Goal: Task Accomplishment & Management: Complete application form

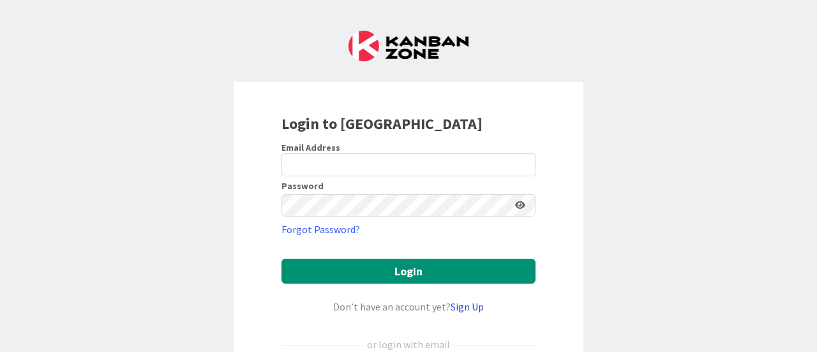
click at [461, 305] on link "Sign Up" at bounding box center [467, 306] width 33 height 13
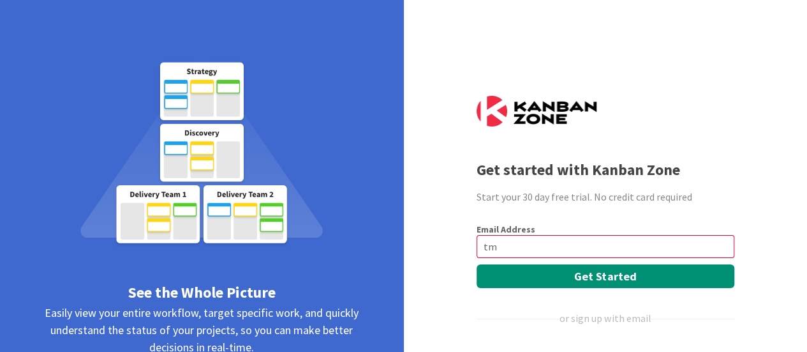
type input "t"
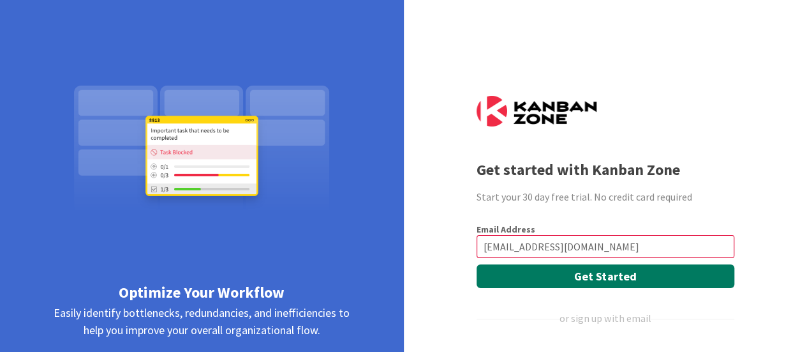
type input "tmaldonado@connellycenter.org"
click at [536, 287] on button "Get Started" at bounding box center [606, 276] width 258 height 24
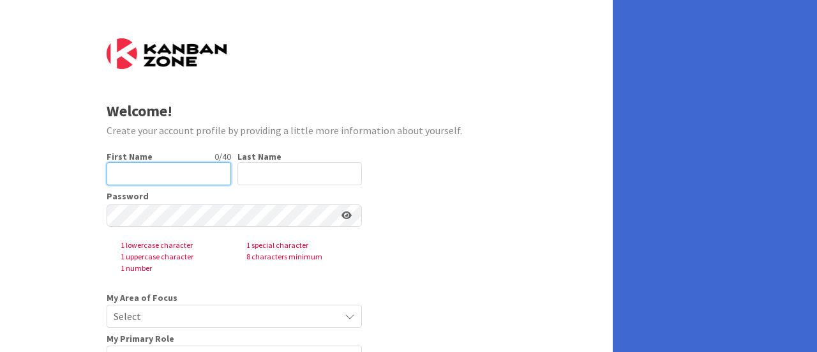
click at [164, 170] on input "text" at bounding box center [169, 173] width 124 height 23
type input "Taija"
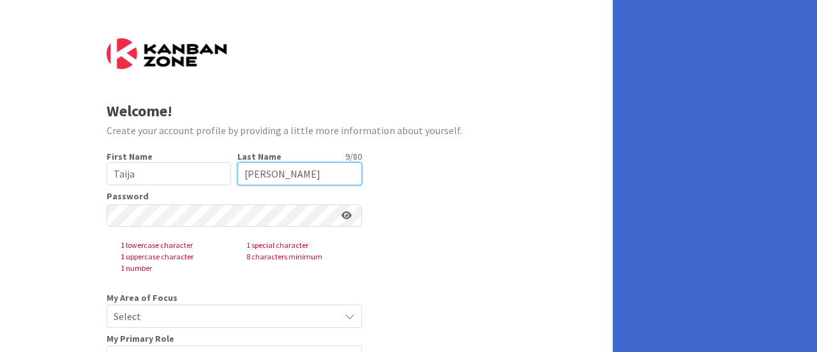
type input "Maldonado"
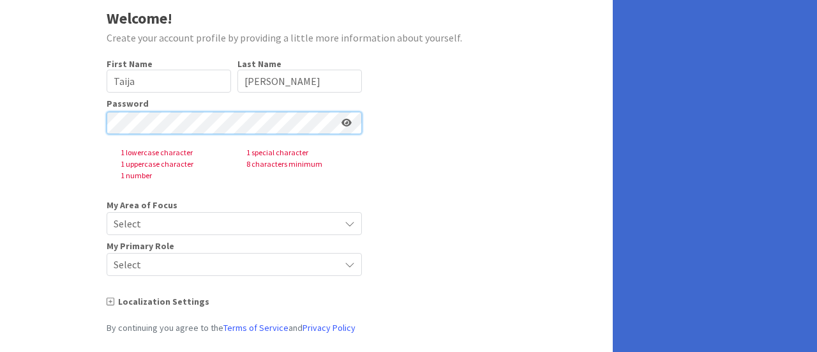
scroll to position [91, 0]
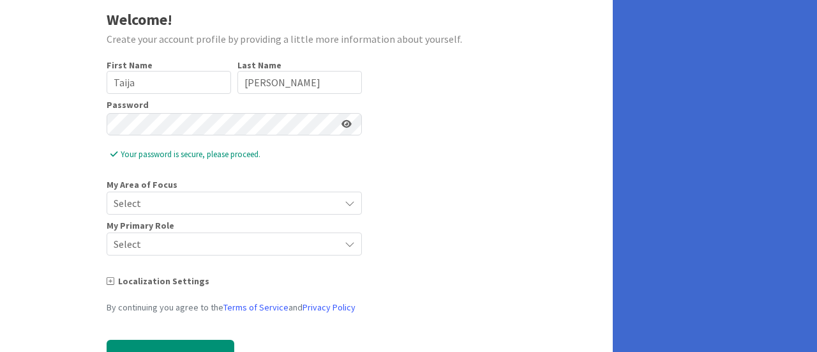
click at [165, 202] on span "Select" at bounding box center [224, 203] width 220 height 18
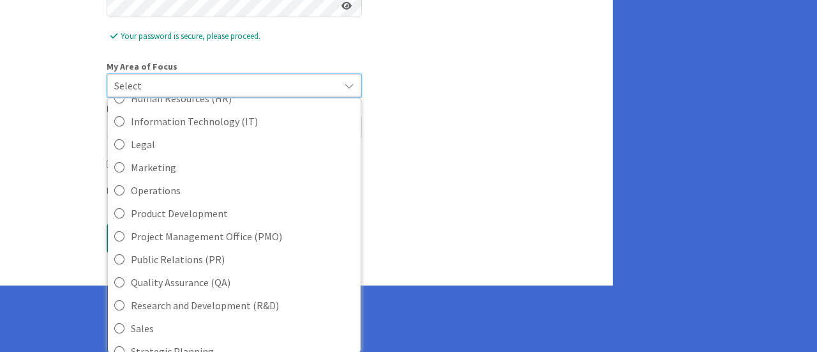
scroll to position [319, 0]
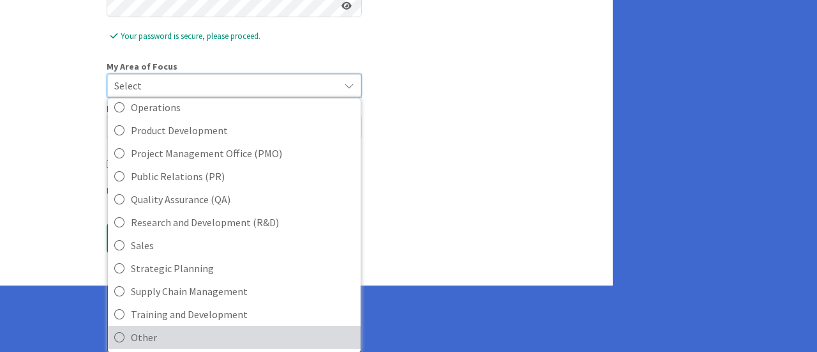
click at [146, 330] on span "Other" at bounding box center [242, 336] width 223 height 19
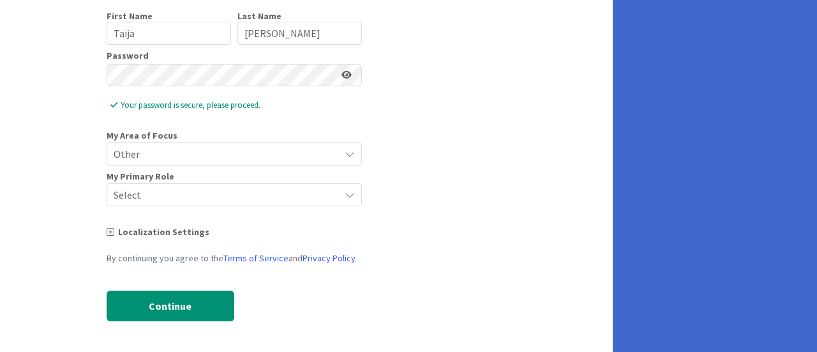
click at [204, 195] on span "Select" at bounding box center [224, 195] width 220 height 18
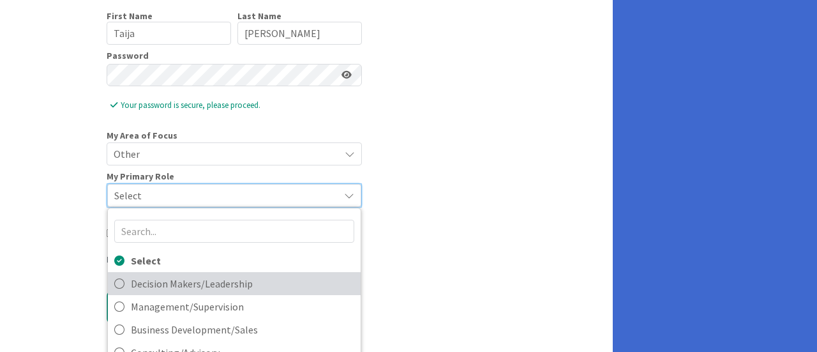
scroll to position [20, 0]
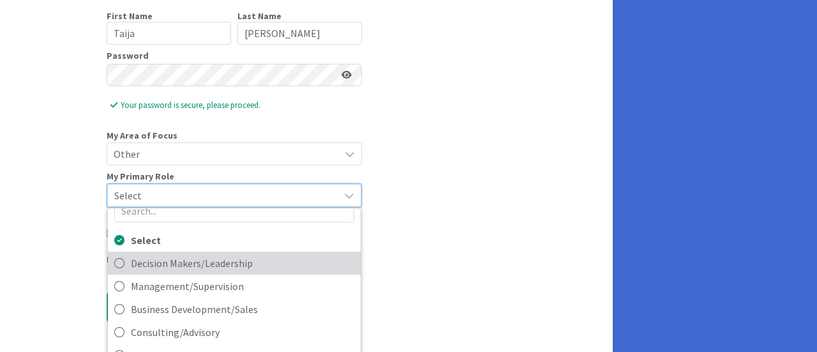
click at [201, 265] on span "Decision Makers/Leadership" at bounding box center [242, 262] width 223 height 19
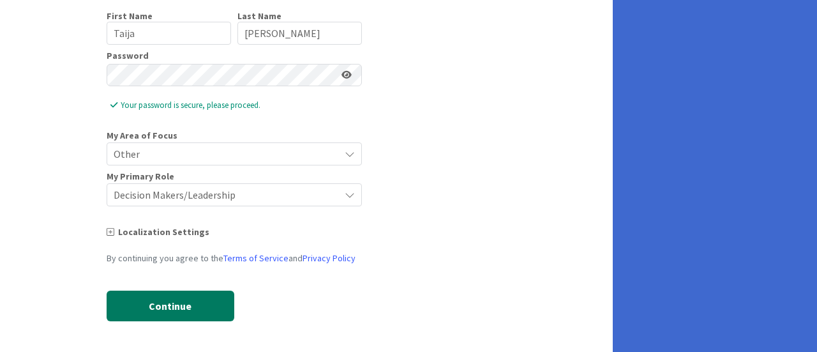
click at [172, 311] on button "Continue" at bounding box center [171, 305] width 128 height 31
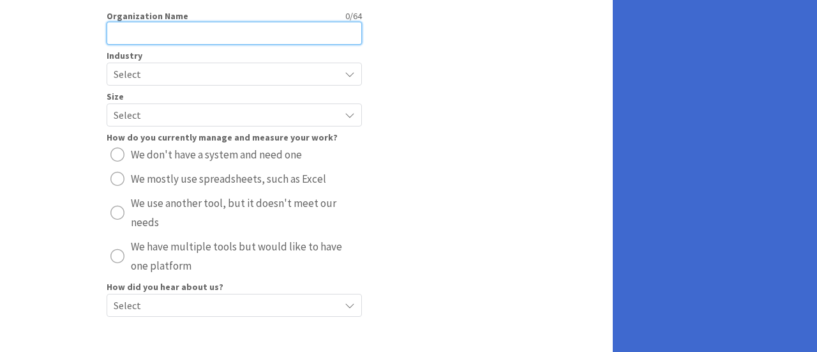
click at [232, 25] on input "text" at bounding box center [234, 33] width 255 height 23
type input "Cornelia Connelly Center"
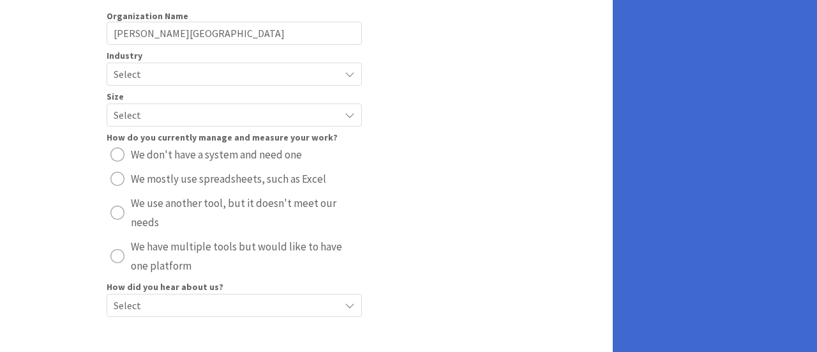
drag, startPoint x: 212, startPoint y: 68, endPoint x: 154, endPoint y: 70, distance: 57.5
click at [154, 70] on span "Select" at bounding box center [224, 74] width 220 height 18
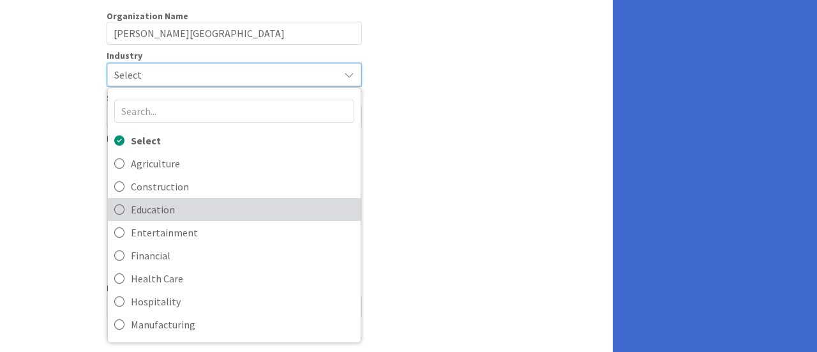
click at [170, 211] on span "Education" at bounding box center [242, 209] width 223 height 19
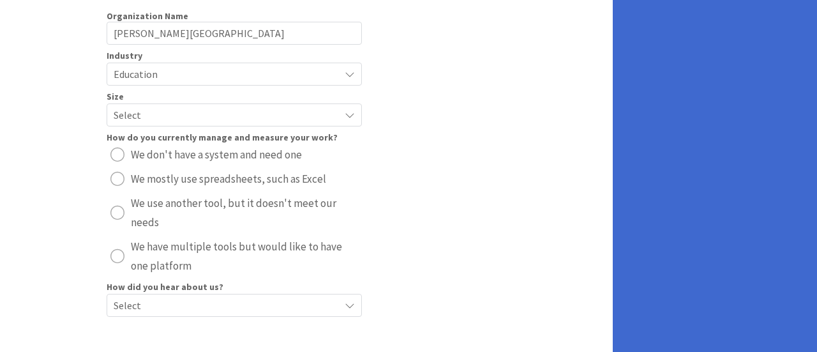
click at [153, 116] on span "Select" at bounding box center [224, 115] width 220 height 18
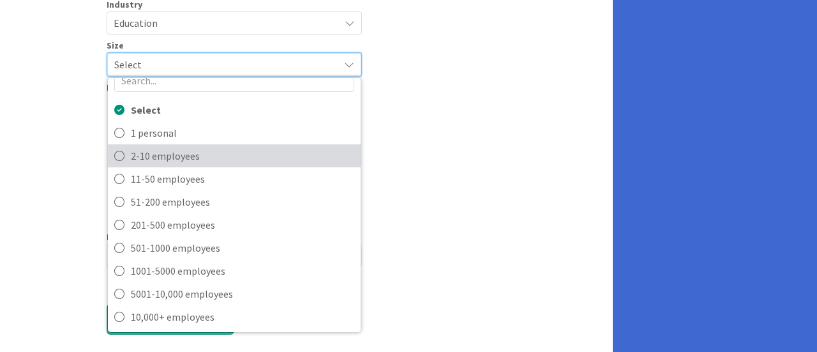
scroll to position [208, 0]
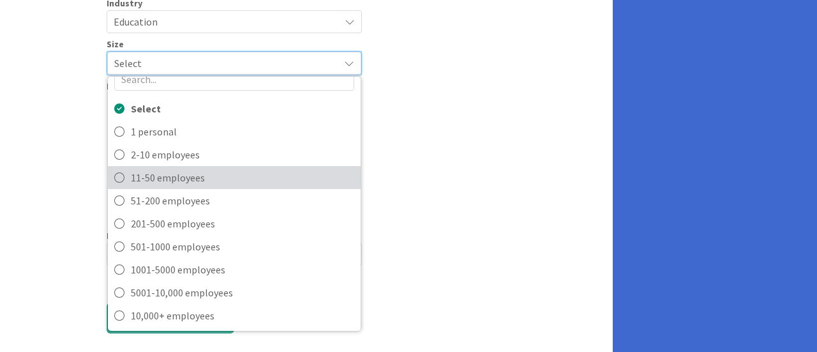
click at [183, 176] on span "11-50 employees" at bounding box center [242, 177] width 223 height 19
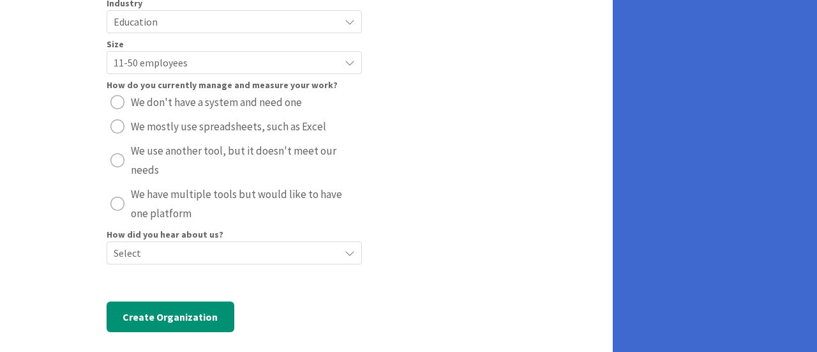
click at [165, 251] on span "Select" at bounding box center [224, 253] width 220 height 18
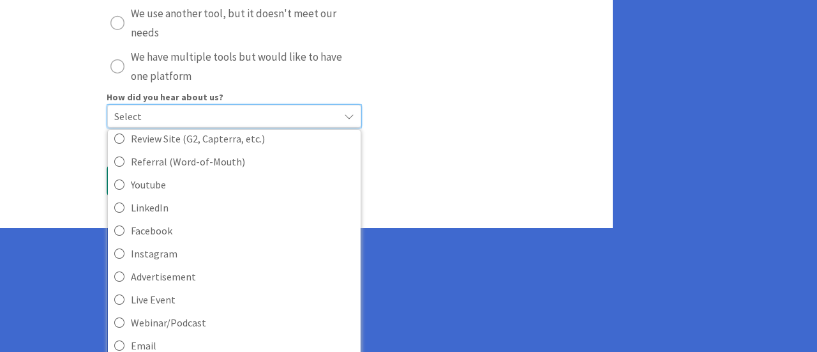
scroll to position [377, 0]
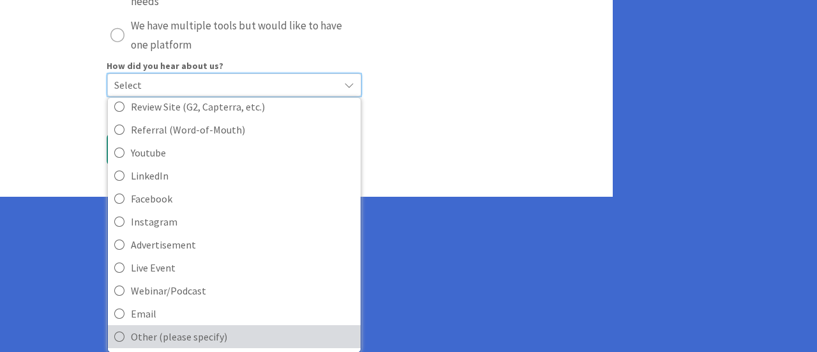
click at [117, 336] on icon at bounding box center [119, 336] width 10 height 19
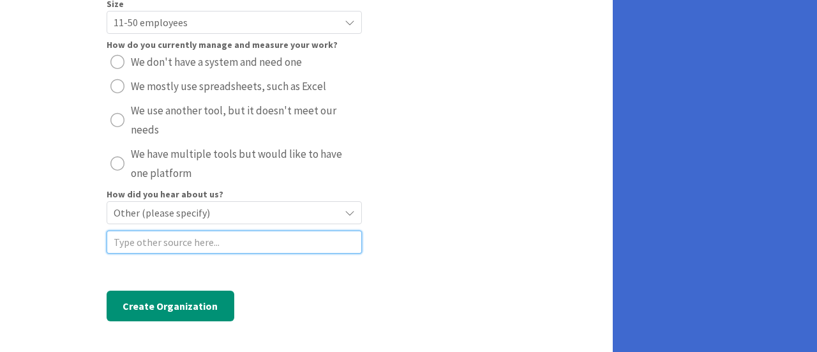
click at [174, 248] on input at bounding box center [234, 241] width 255 height 23
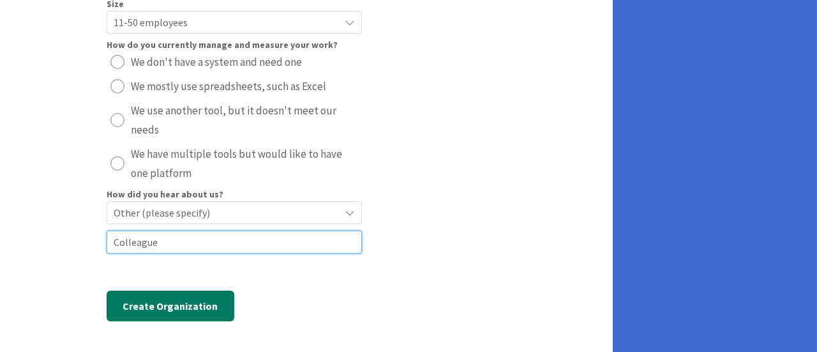
type input "Colleague"
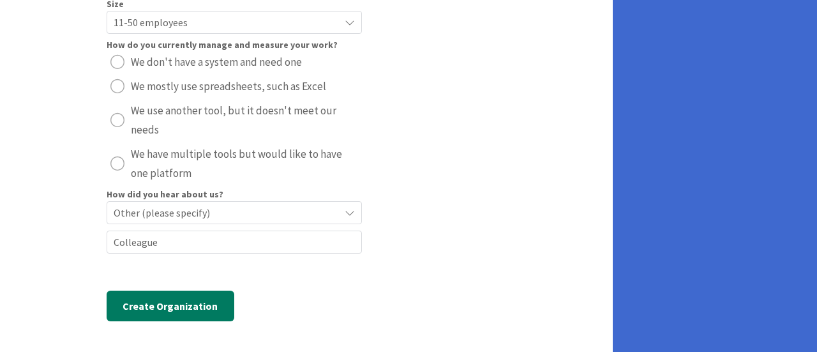
click at [167, 304] on button "Create Organization" at bounding box center [171, 305] width 128 height 31
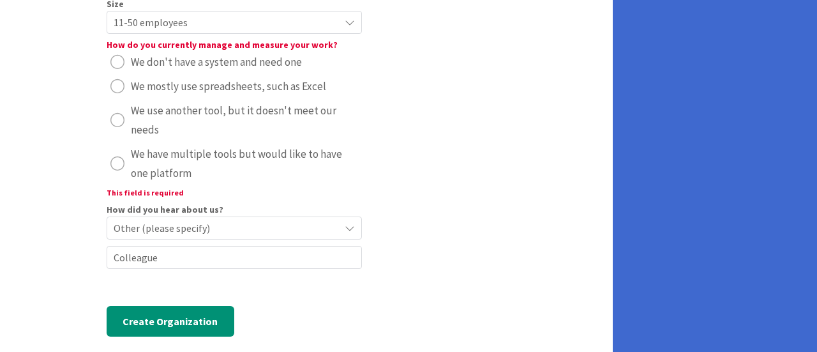
click at [112, 84] on div "radio" at bounding box center [117, 86] width 14 height 14
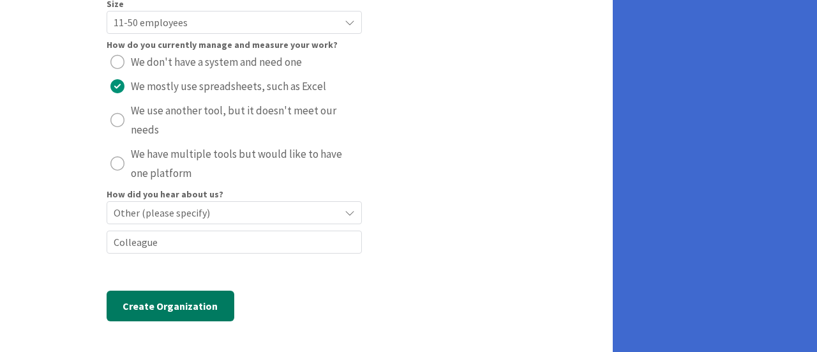
click at [181, 295] on button "Create Organization" at bounding box center [171, 305] width 128 height 31
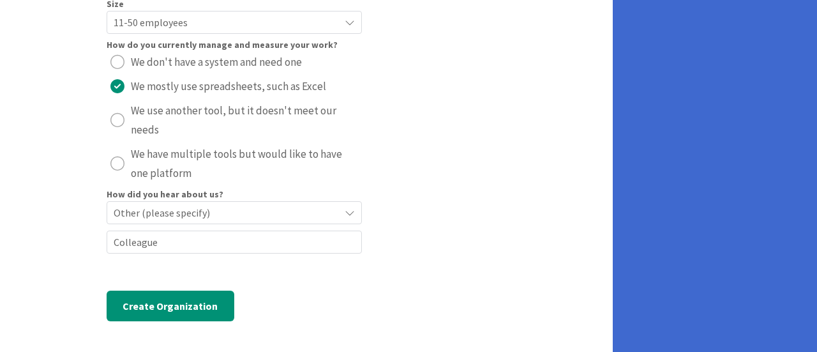
click at [149, 320] on div "Organization Name 24 / 64 Cornelia Connelly Center Industry Education Select Ag…" at bounding box center [234, 129] width 255 height 423
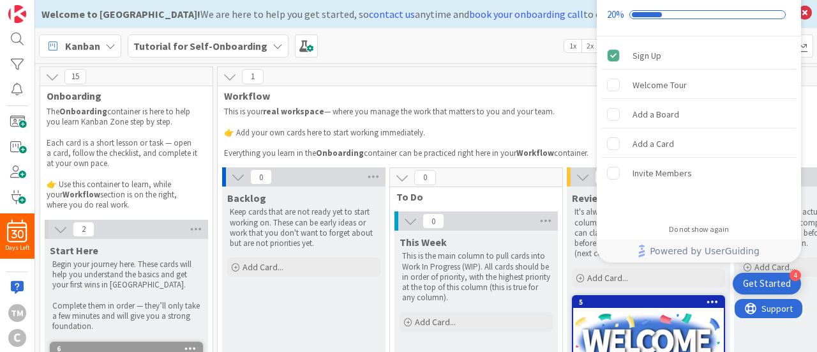
click at [531, 73] on div "1" at bounding box center [727, 76] width 1019 height 19
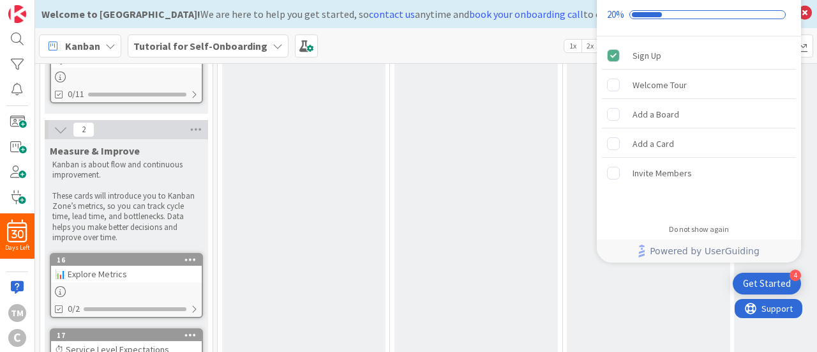
scroll to position [973, 0]
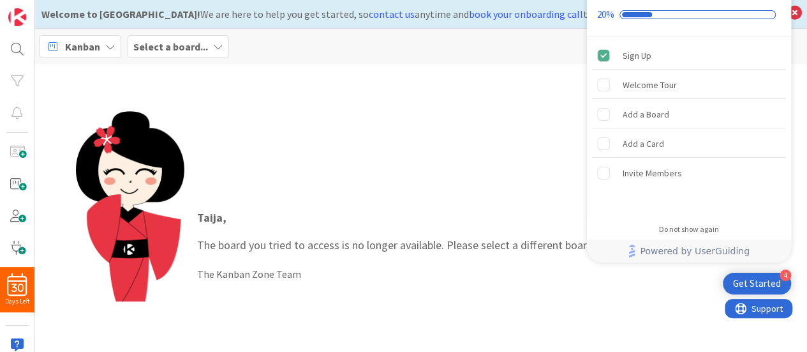
click at [538, 211] on p "Taija ," at bounding box center [475, 217] width 557 height 17
click at [21, 186] on span at bounding box center [17, 184] width 26 height 26
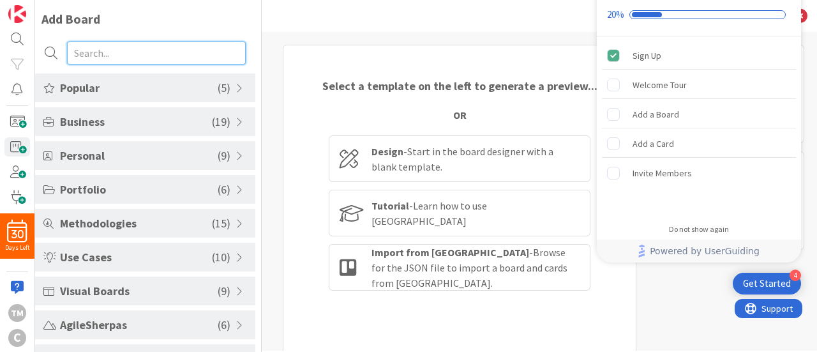
click at [166, 53] on input "text" at bounding box center [156, 52] width 179 height 23
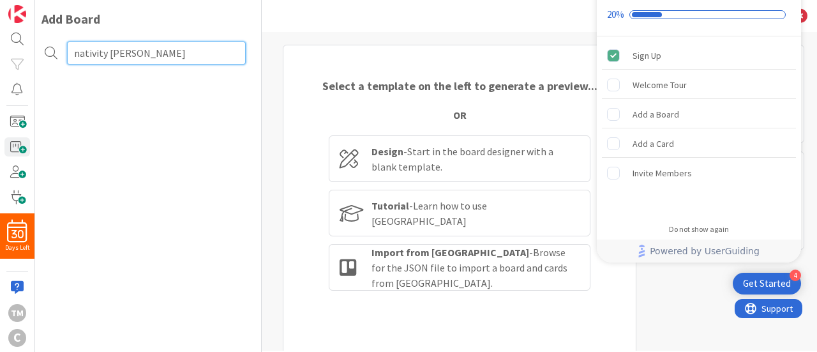
type input "nativity [PERSON_NAME]"
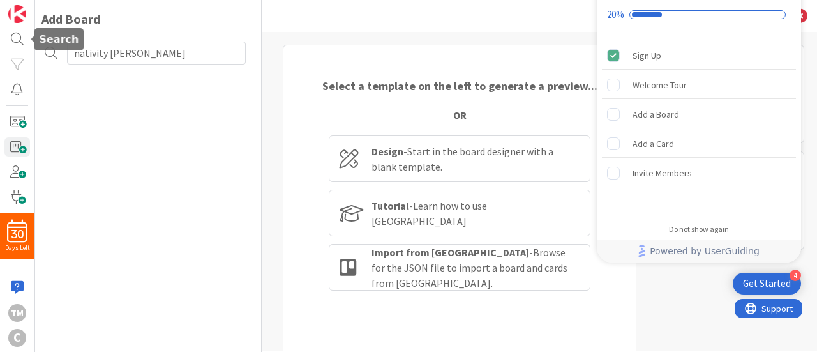
click at [19, 51] on div "30 Days Left TM C" at bounding box center [17, 176] width 35 height 352
click at [17, 45] on div at bounding box center [17, 38] width 26 height 19
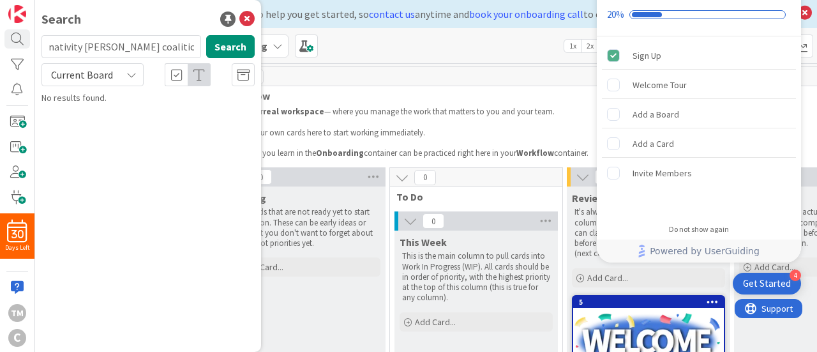
type input "nativity [PERSON_NAME] coalition"
click at [254, 15] on icon at bounding box center [246, 18] width 15 height 15
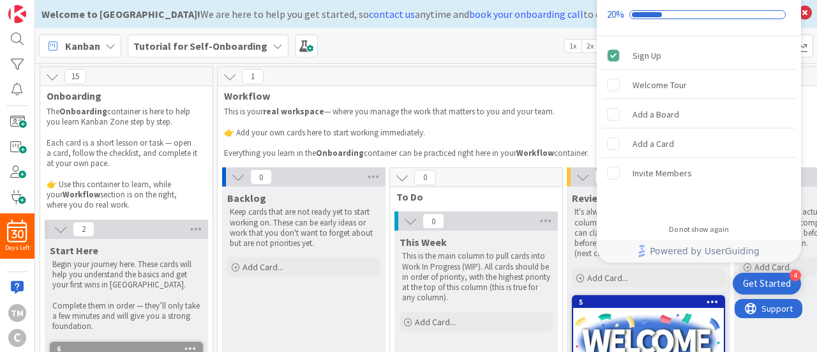
click at [494, 45] on div "Kanban Tutorial for Self-Onboarding 1x 2x 3x" at bounding box center [426, 45] width 782 height 35
click at [107, 47] on icon at bounding box center [110, 46] width 10 height 10
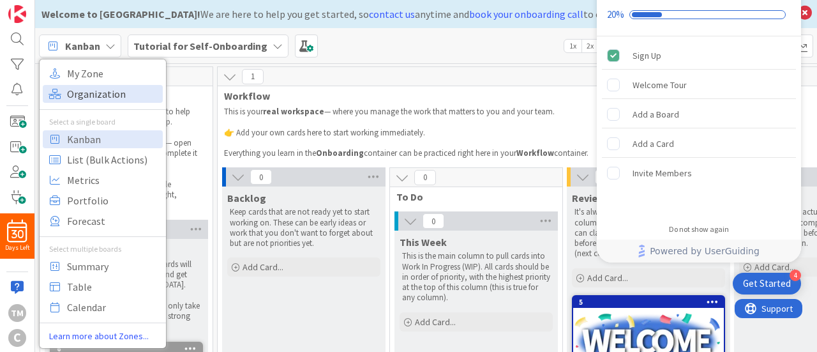
click at [99, 98] on span "Organization" at bounding box center [113, 93] width 92 height 19
